Goal: Entertainment & Leisure: Browse casually

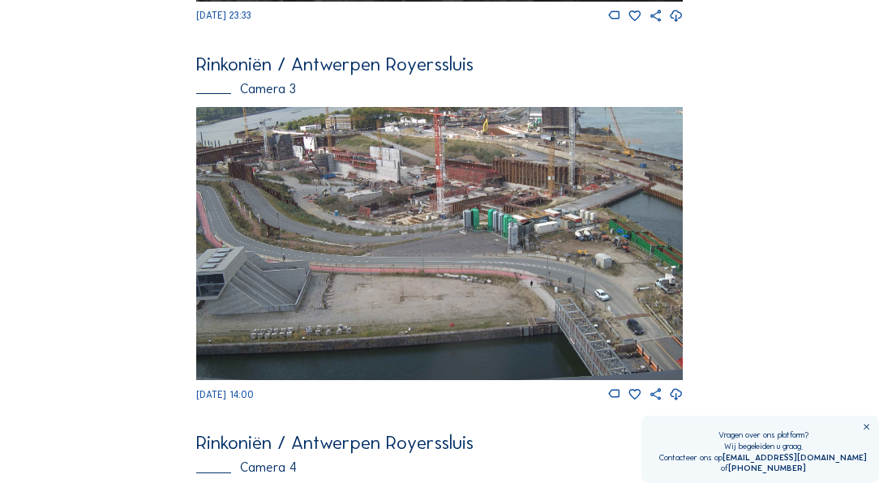
scroll to position [1263, 0]
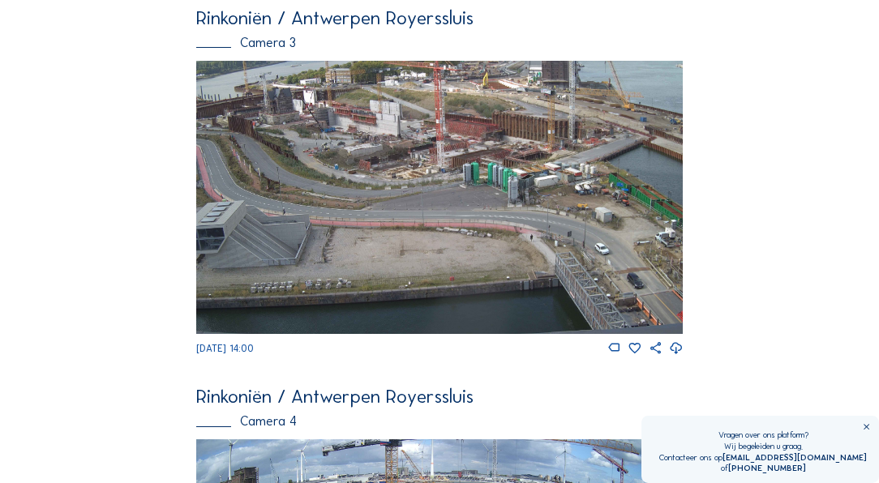
click at [443, 143] on img at bounding box center [439, 197] width 486 height 273
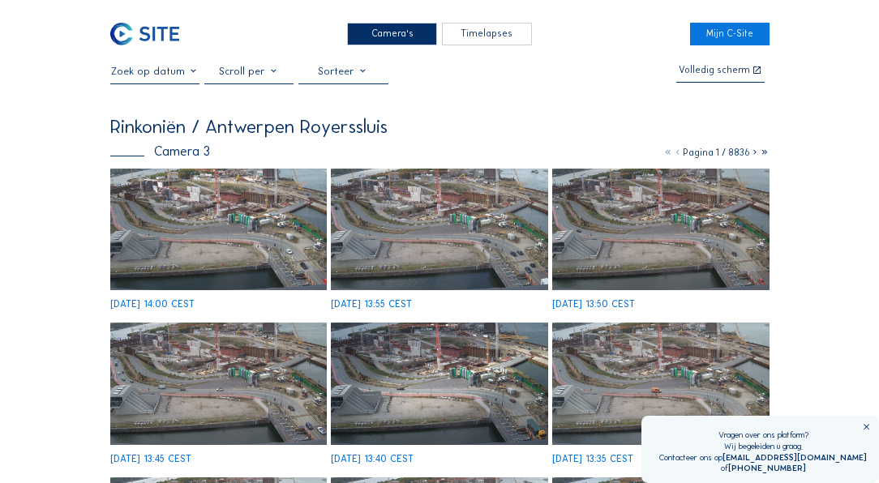
click at [257, 215] on img at bounding box center [218, 230] width 216 height 122
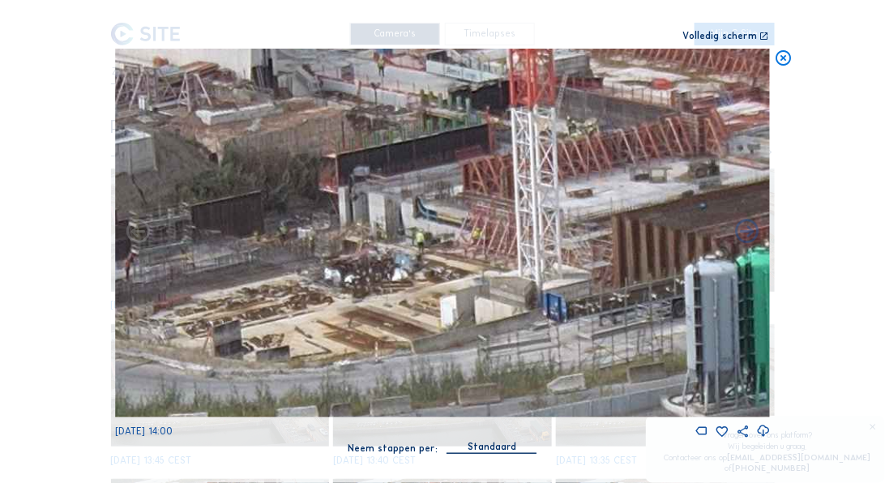
drag, startPoint x: 358, startPoint y: 228, endPoint x: 377, endPoint y: 216, distance: 22.3
click at [377, 216] on img at bounding box center [442, 233] width 655 height 369
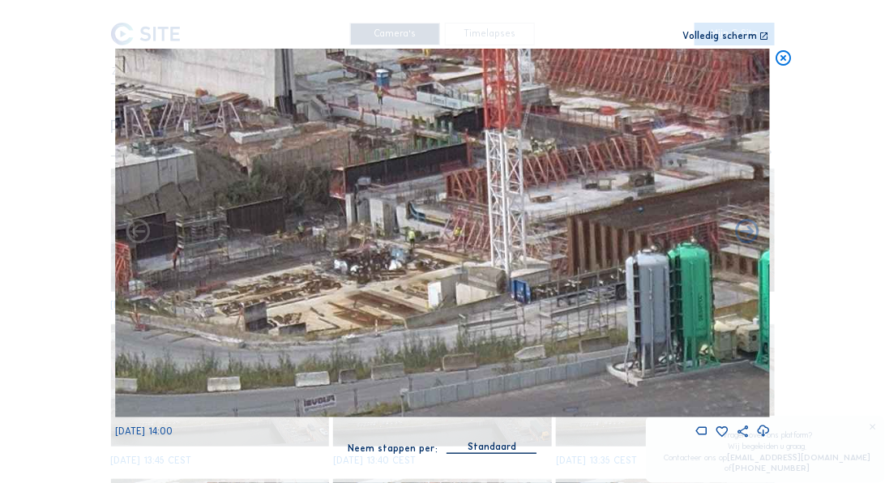
click at [788, 57] on icon at bounding box center [783, 58] width 19 height 19
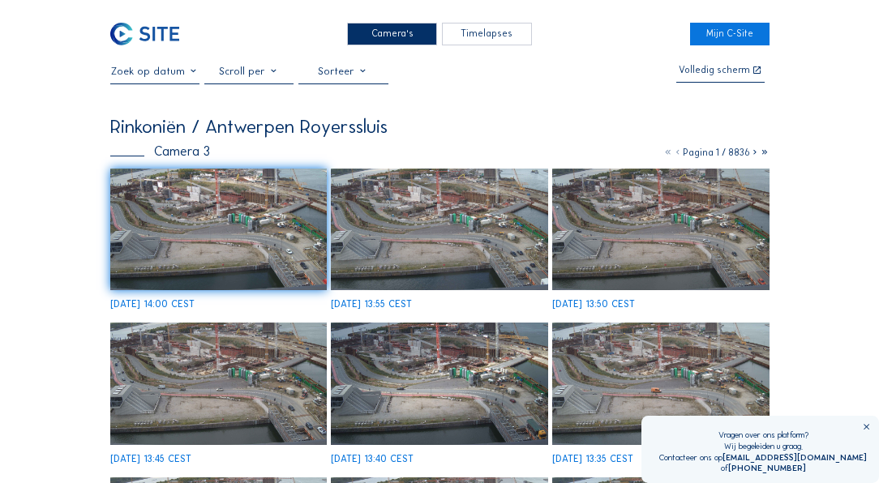
click at [243, 234] on img at bounding box center [218, 230] width 216 height 122
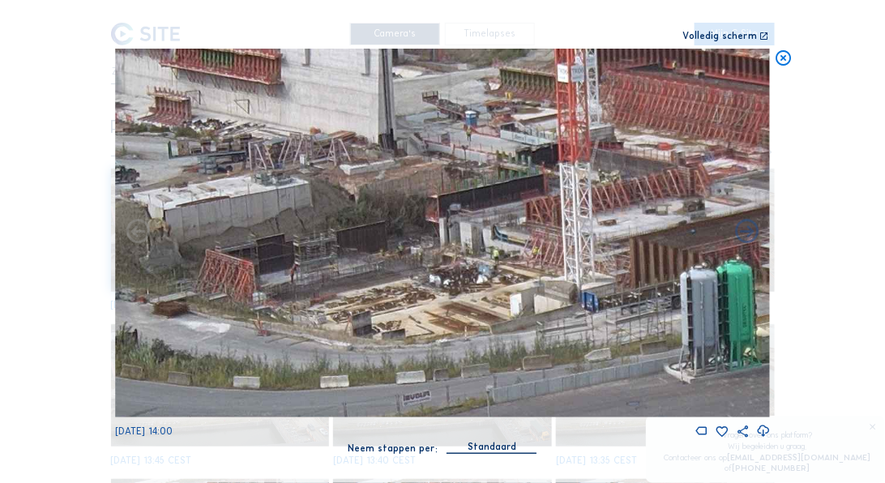
drag, startPoint x: 396, startPoint y: 225, endPoint x: 455, endPoint y: 246, distance: 62.1
click at [455, 246] on img at bounding box center [442, 233] width 655 height 369
click at [789, 56] on icon at bounding box center [783, 58] width 19 height 19
